Goal: Find specific page/section: Find specific page/section

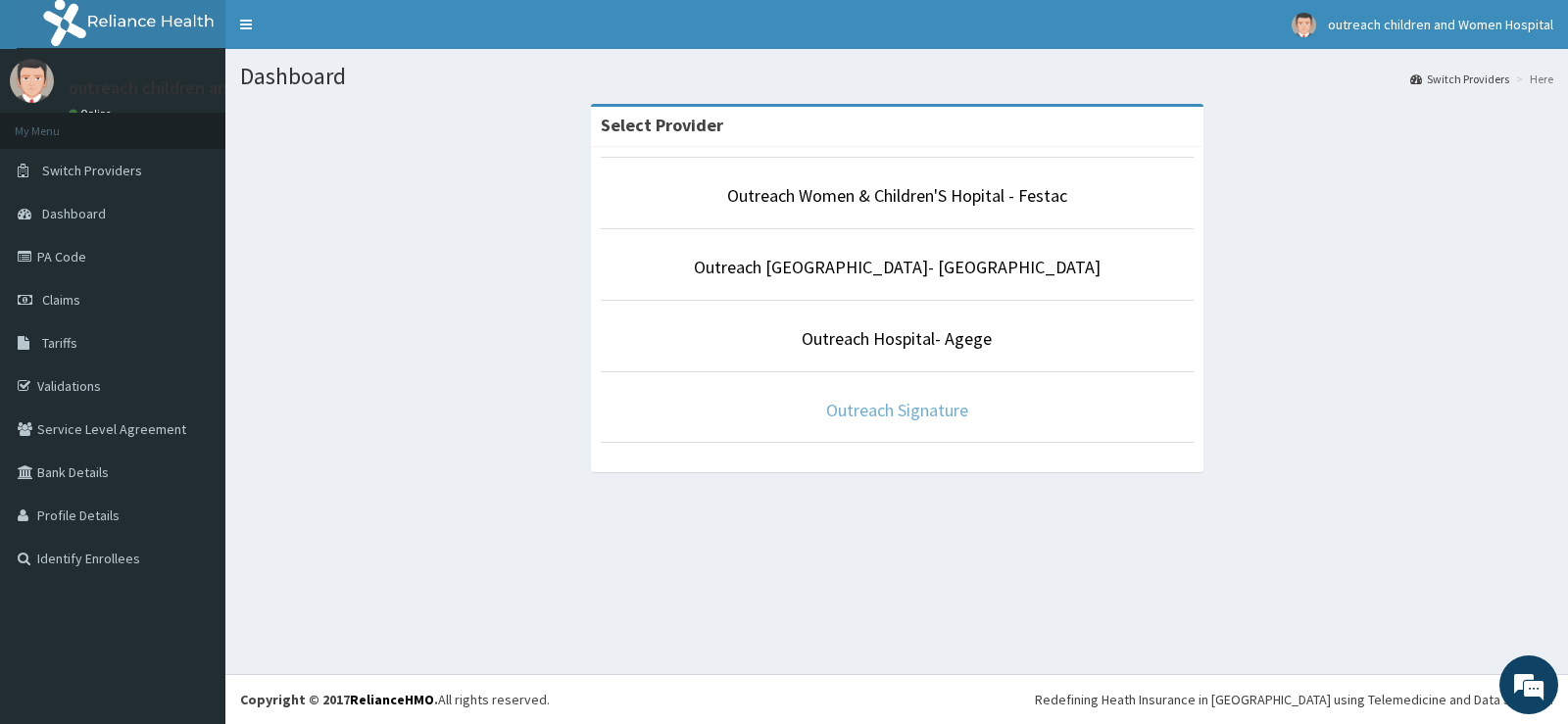
click at [874, 405] on link "Outreach Signature" at bounding box center [897, 410] width 142 height 23
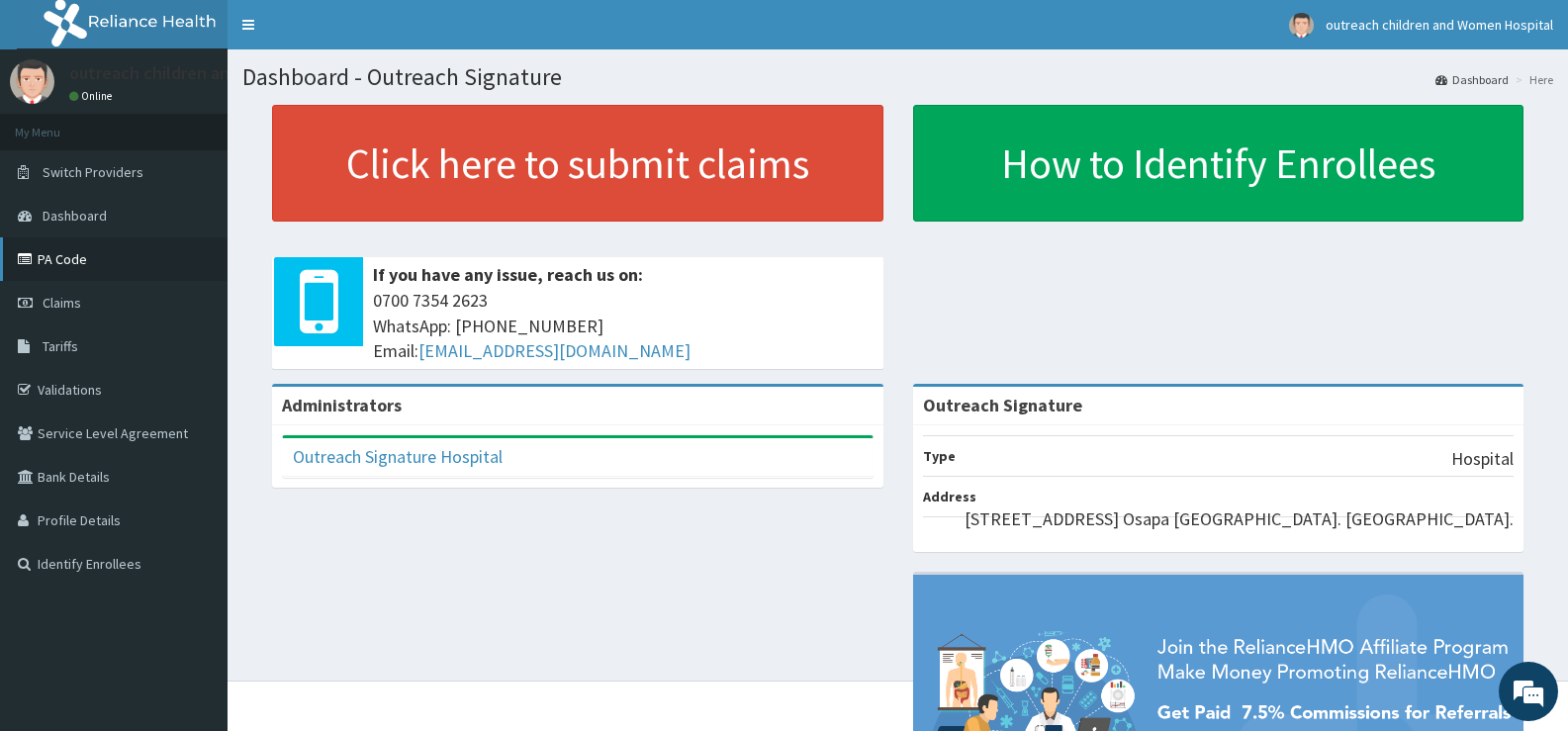
click at [84, 259] on link "PA Code" at bounding box center [114, 259] width 227 height 44
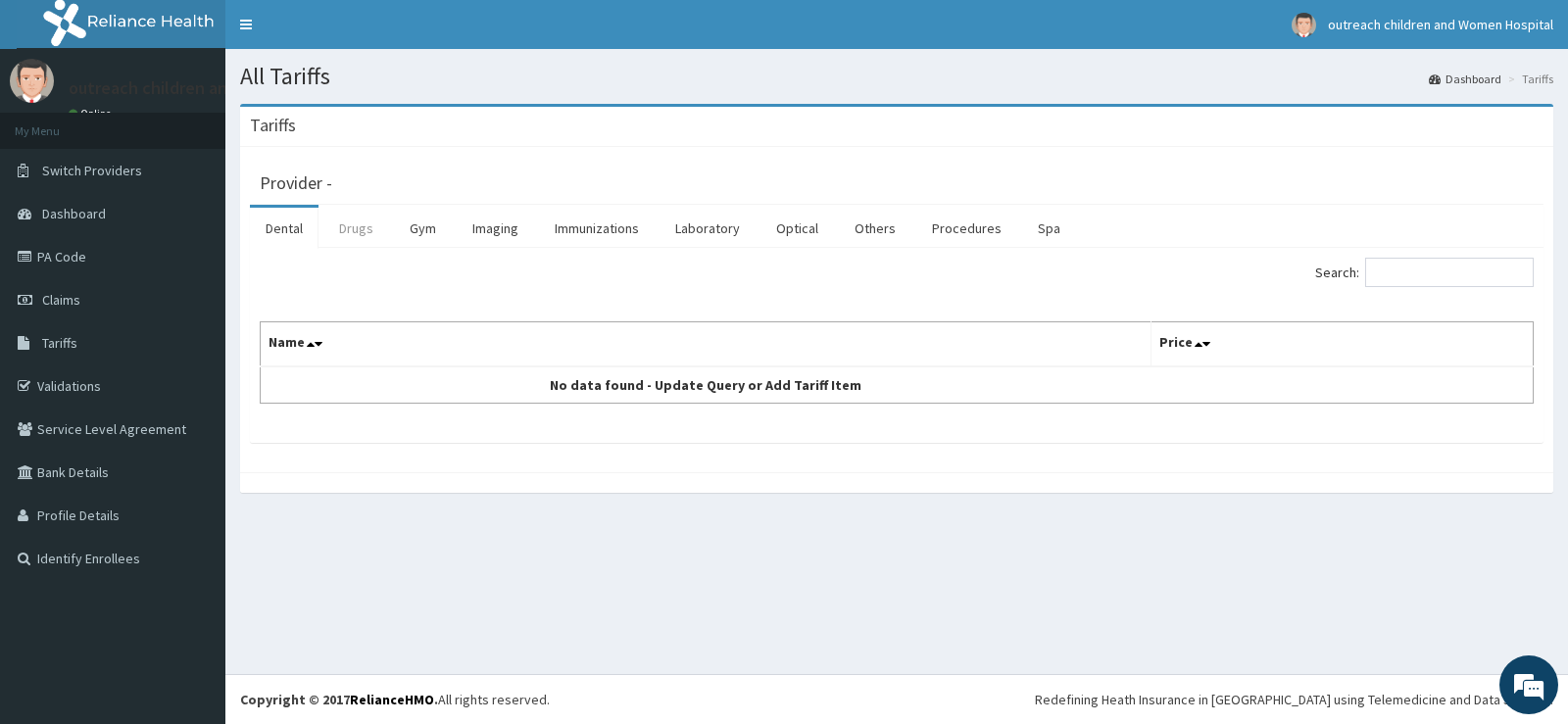
click at [354, 233] on link "Drugs" at bounding box center [356, 228] width 65 height 41
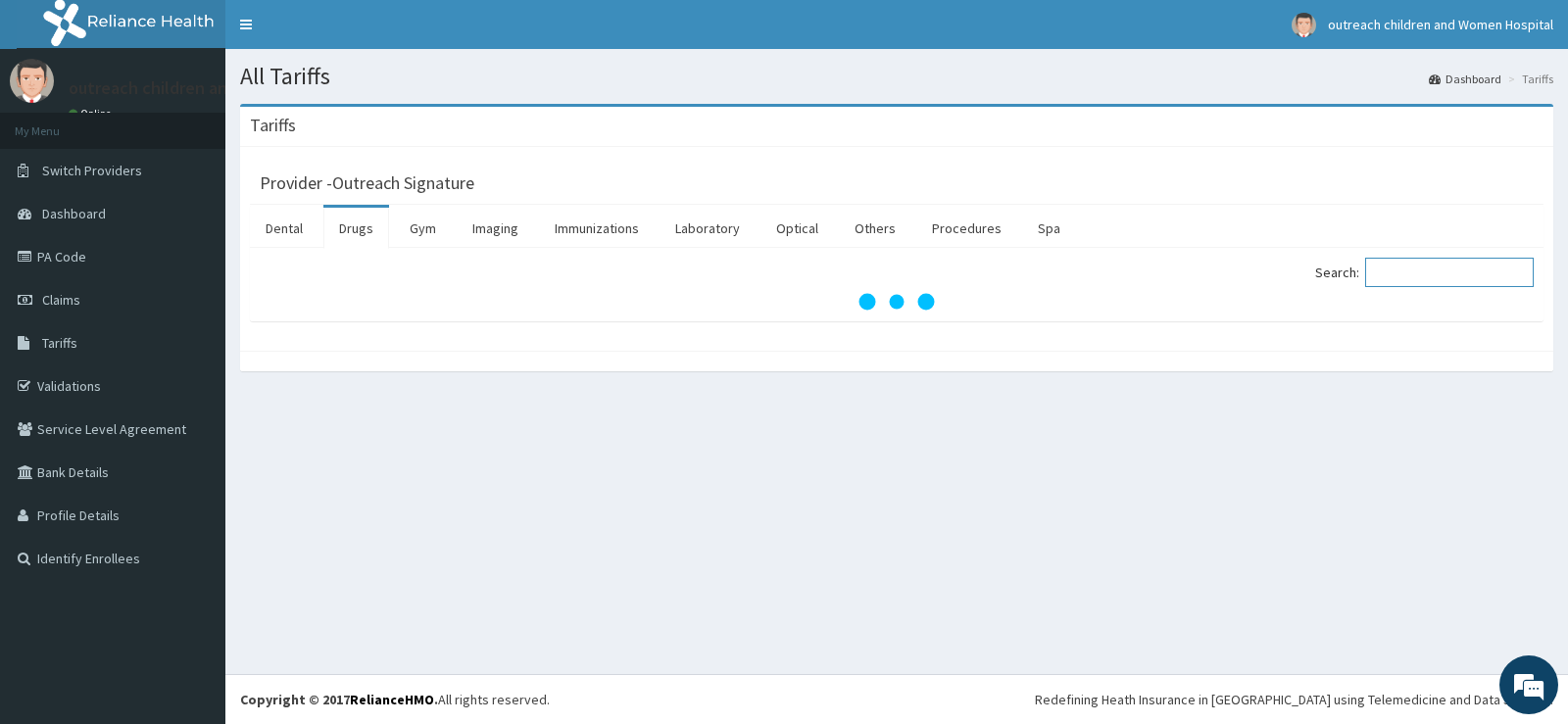
click at [1451, 276] on input "Search:" at bounding box center [1449, 273] width 169 height 30
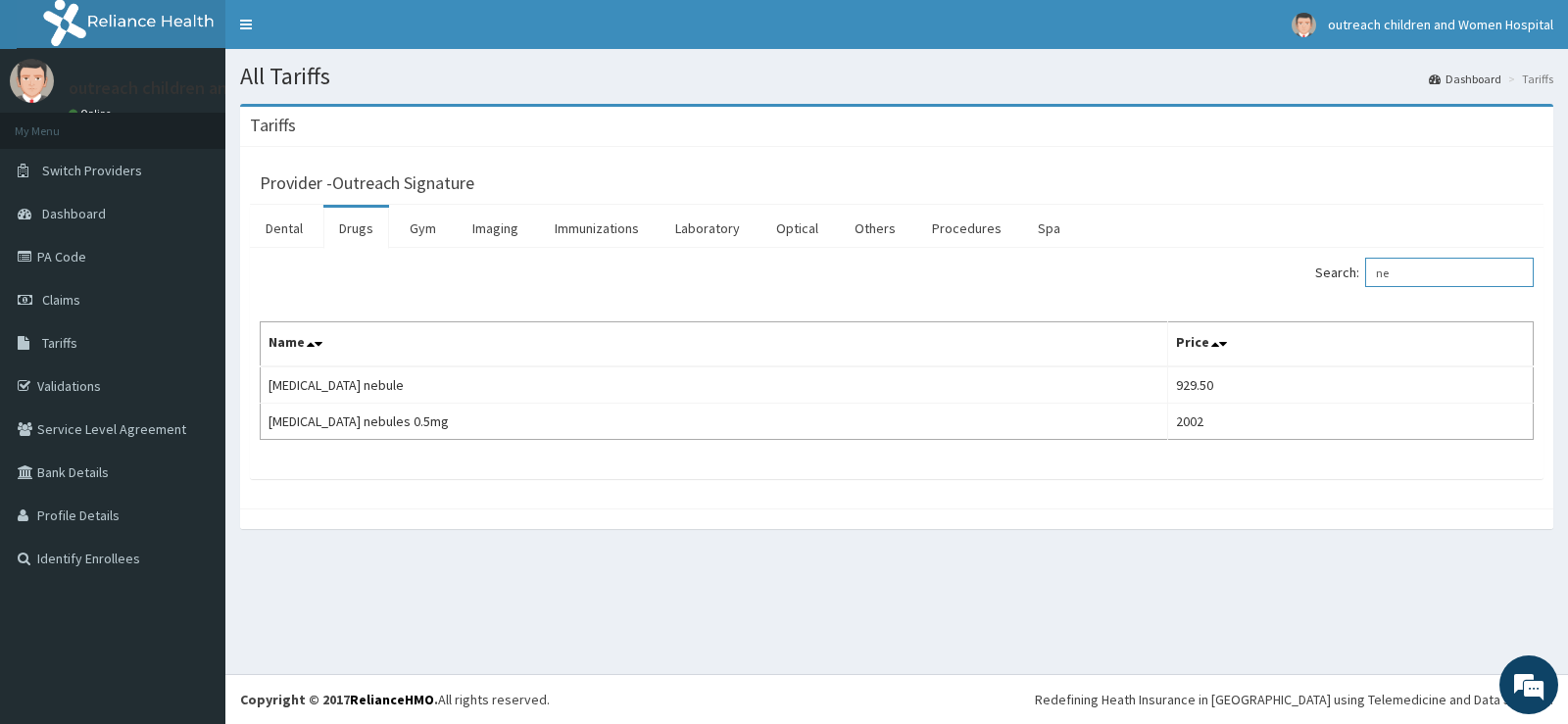
type input "n"
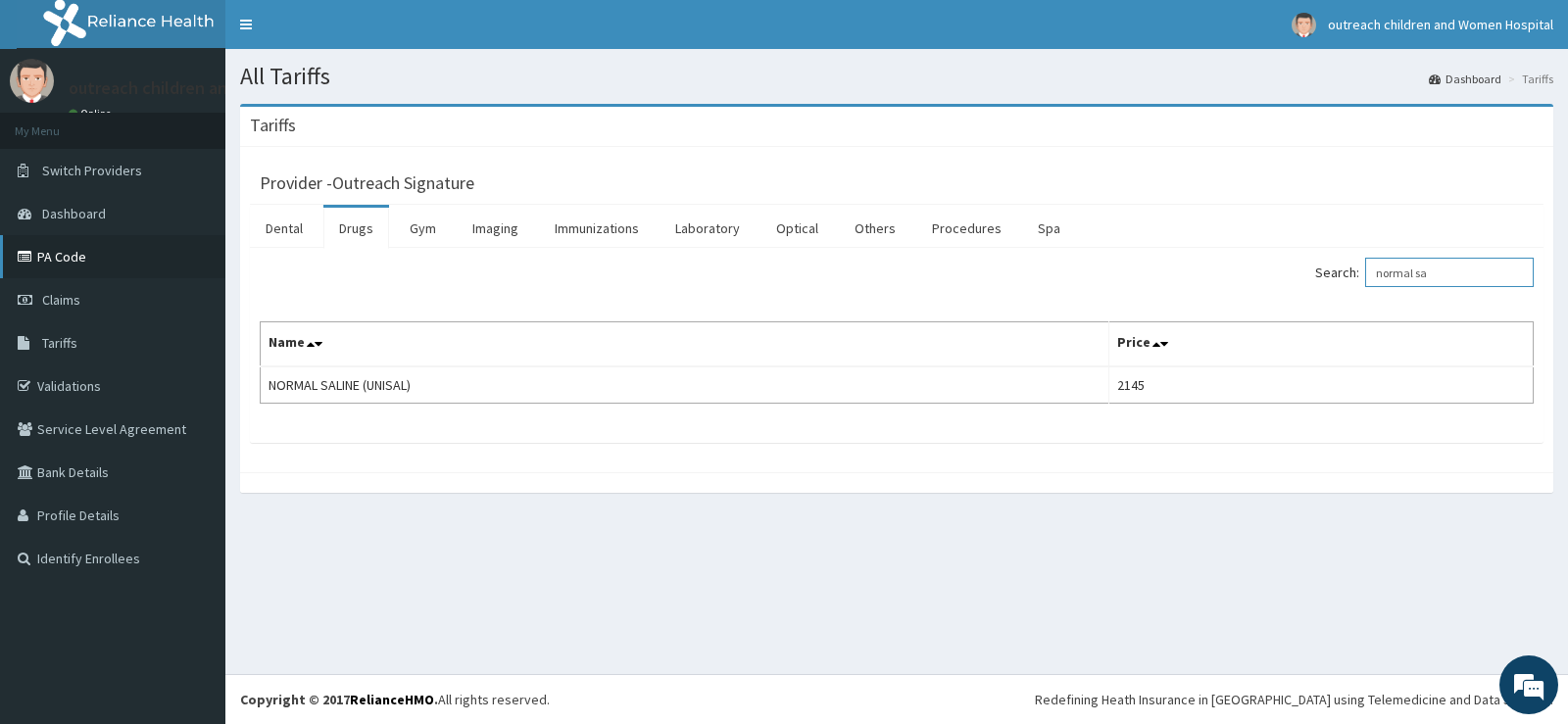
type input "normal sa"
click at [70, 255] on link "PA Code" at bounding box center [113, 257] width 225 height 43
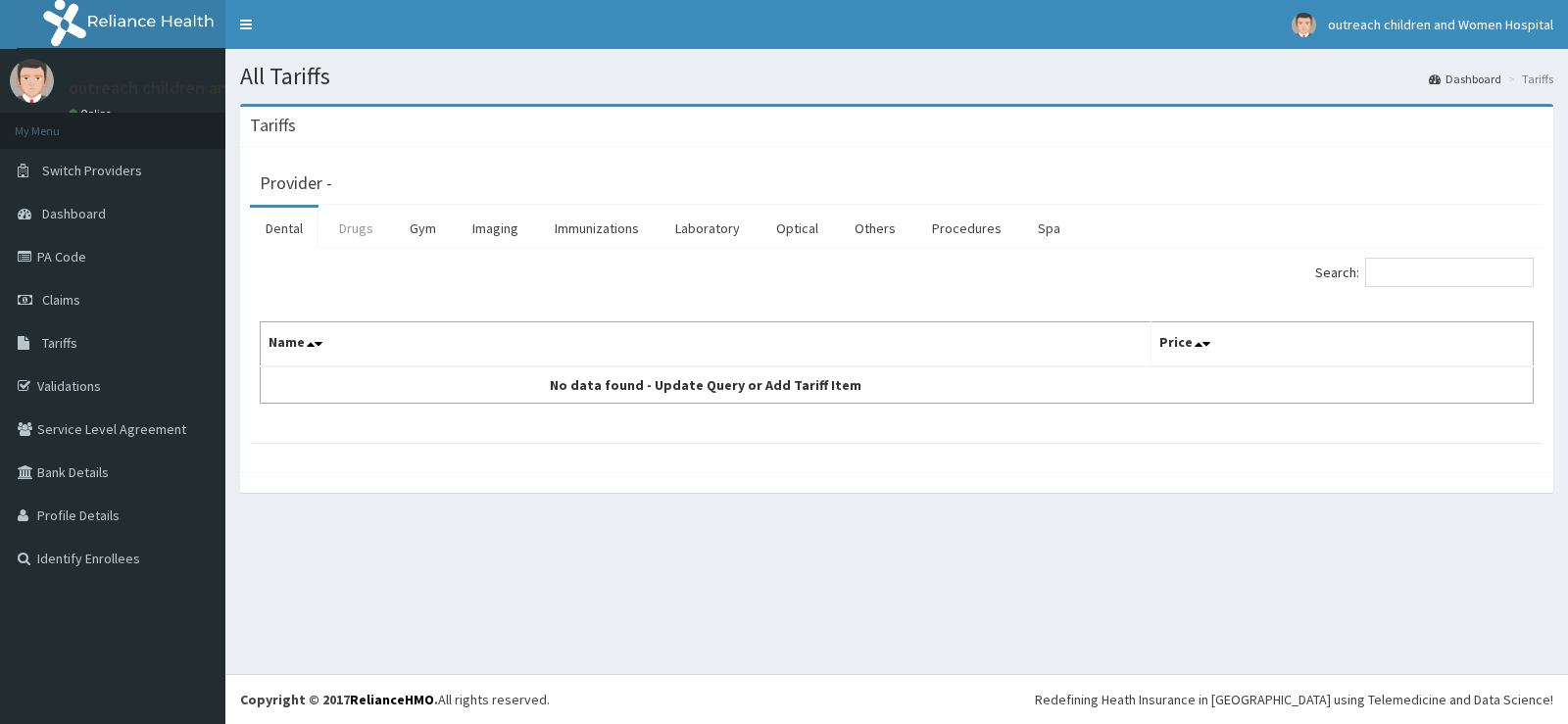
click at [365, 228] on link "Drugs" at bounding box center [356, 228] width 65 height 41
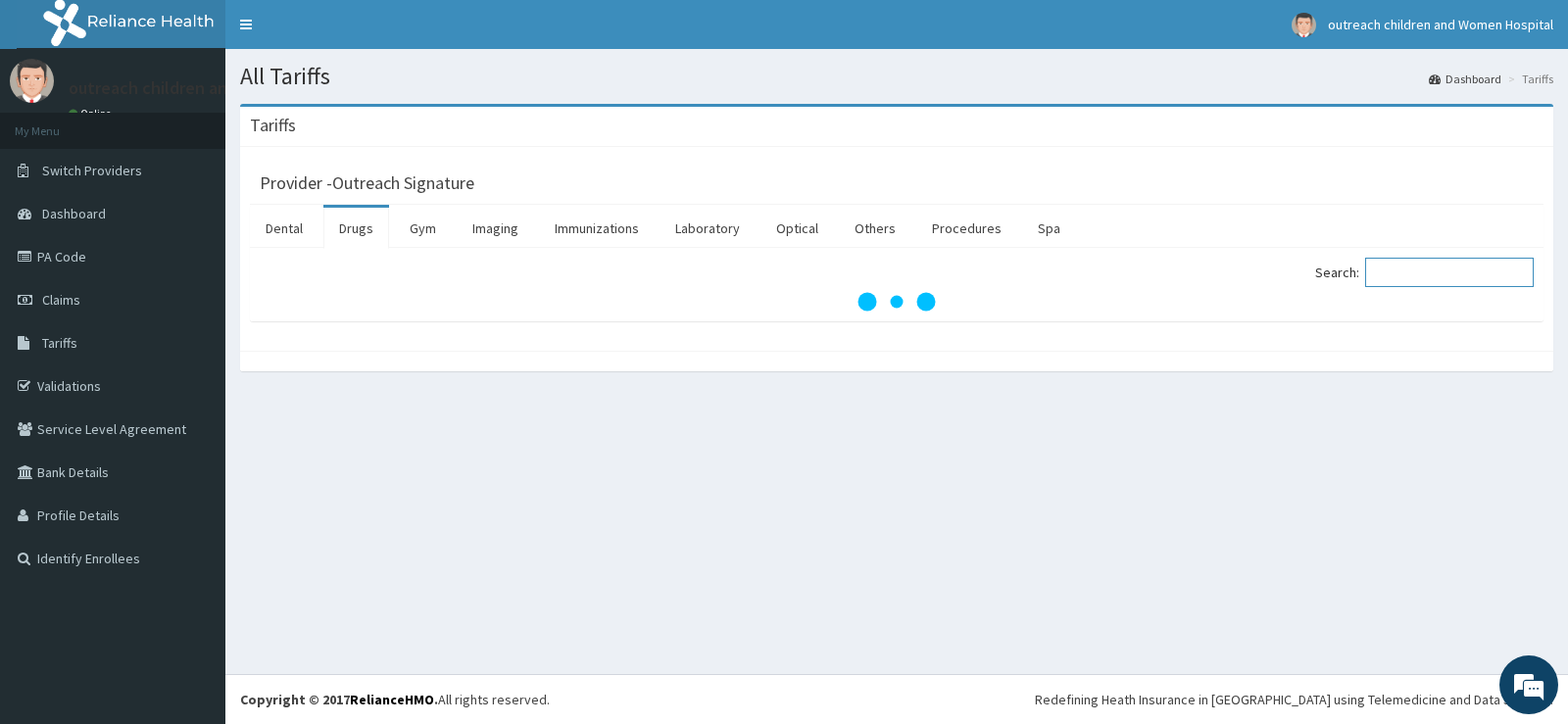
click at [1408, 267] on input "Search:" at bounding box center [1449, 273] width 169 height 30
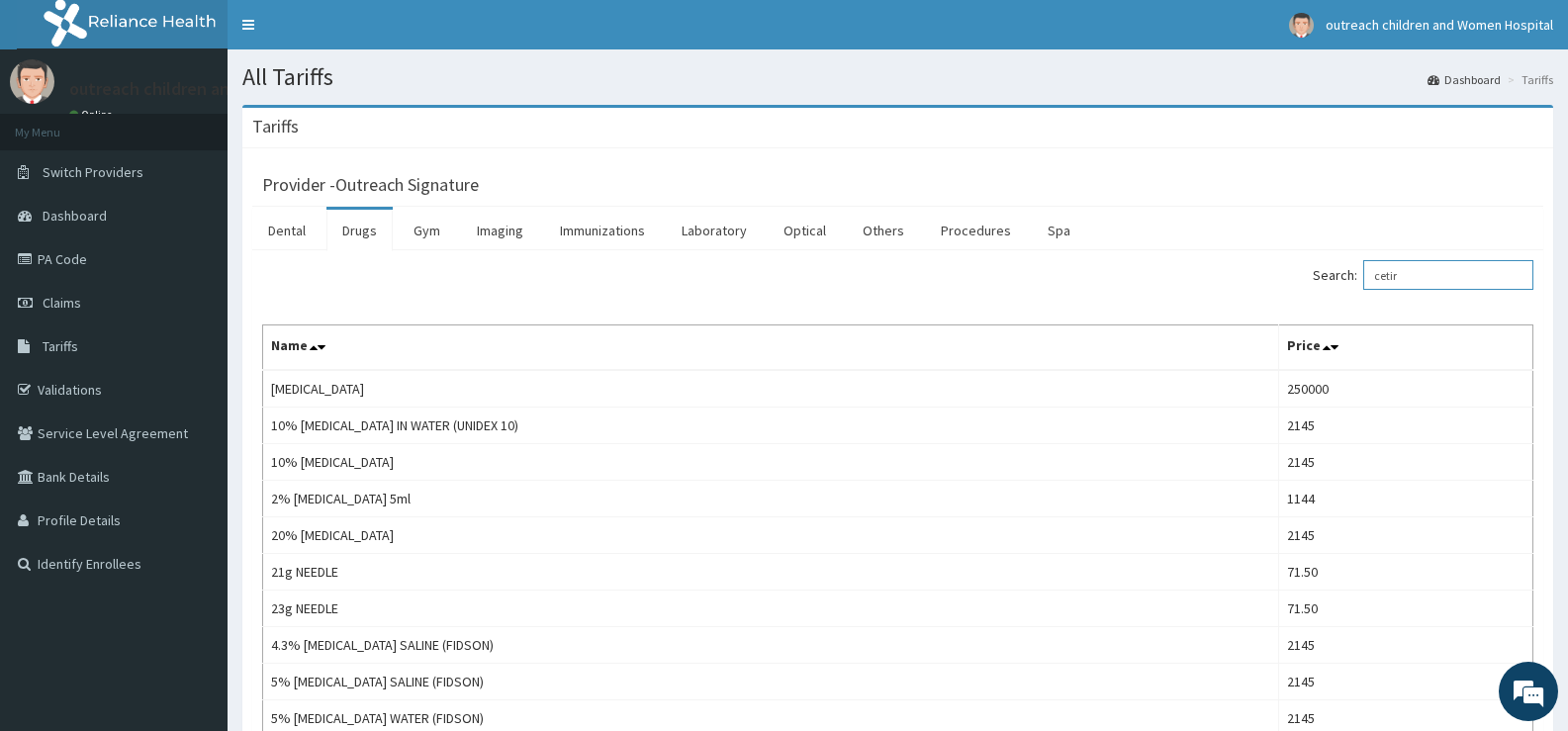
type input "cetiri"
